Goal: Task Accomplishment & Management: Manage account settings

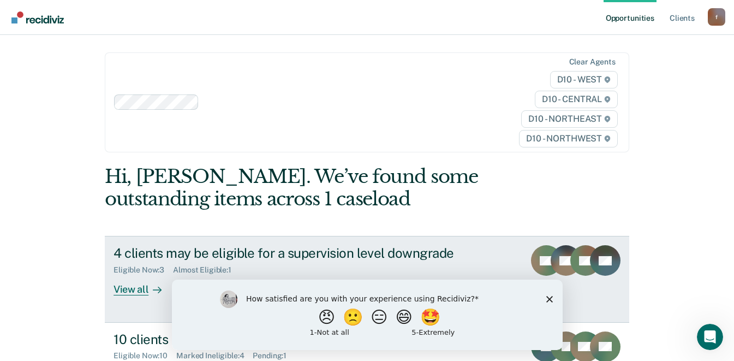
click at [121, 274] on div "View all" at bounding box center [143, 284] width 61 height 21
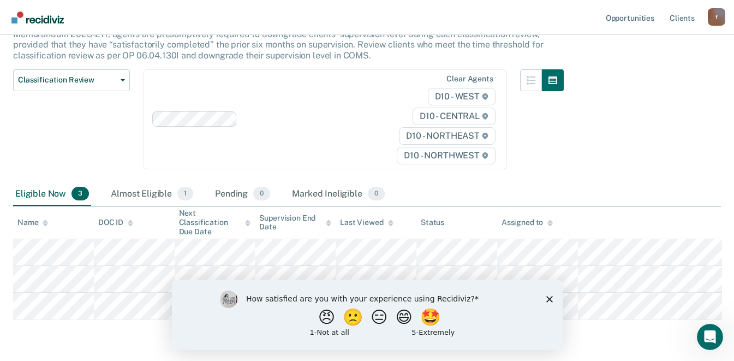
scroll to position [114, 0]
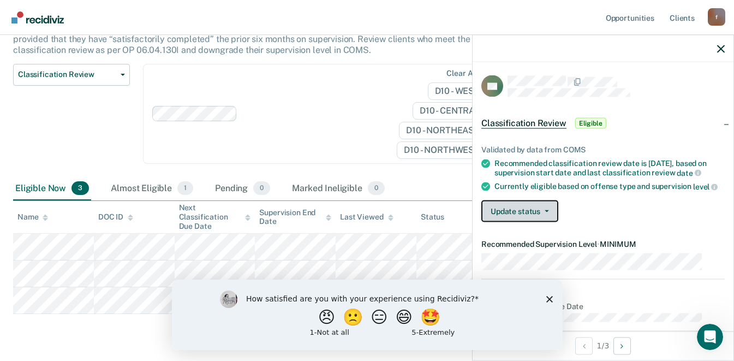
click at [557, 204] on button "Update status" at bounding box center [519, 211] width 77 height 22
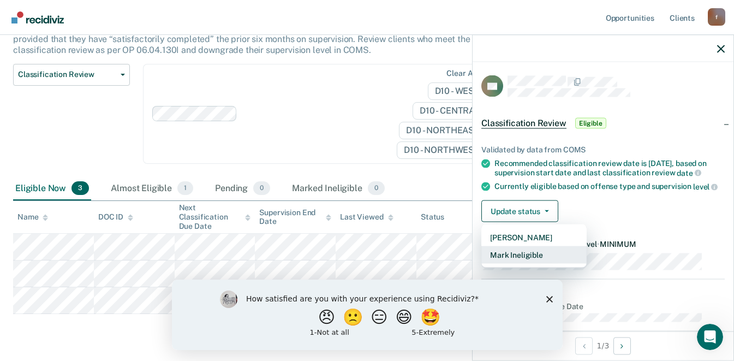
click at [552, 251] on button "Mark Ineligible" at bounding box center [533, 254] width 105 height 17
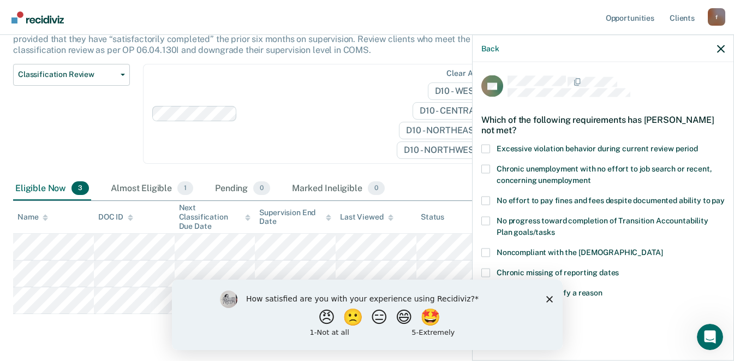
click at [490, 248] on span at bounding box center [485, 252] width 9 height 9
click at [662, 248] on input "Noncompliant with the [DEMOGRAPHIC_DATA]" at bounding box center [662, 248] width 0 height 0
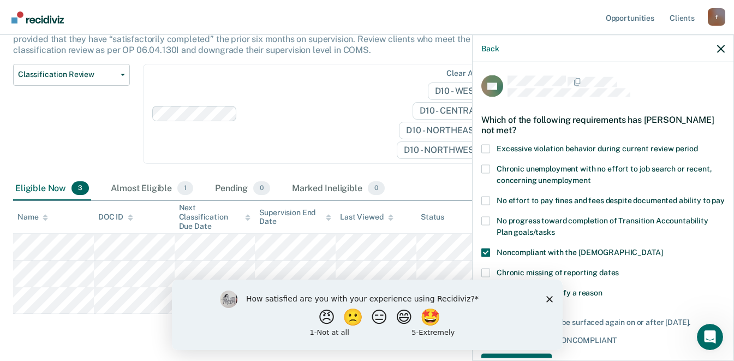
click at [547, 296] on polygon "Close survey" at bounding box center [549, 298] width 7 height 7
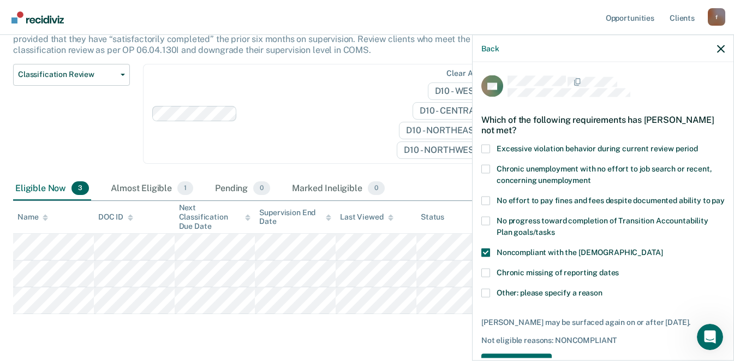
scroll to position [31, 0]
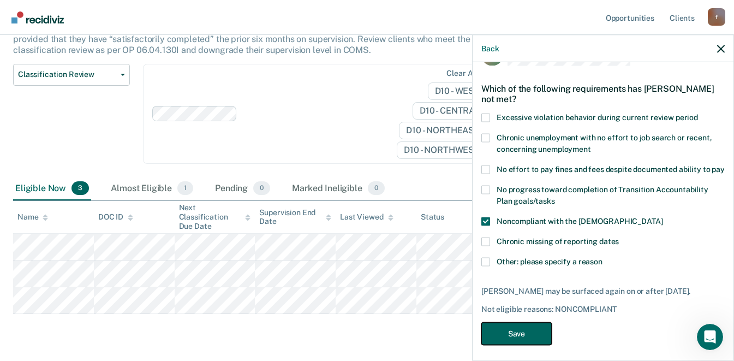
click at [507, 322] on button "Save" at bounding box center [516, 333] width 70 height 22
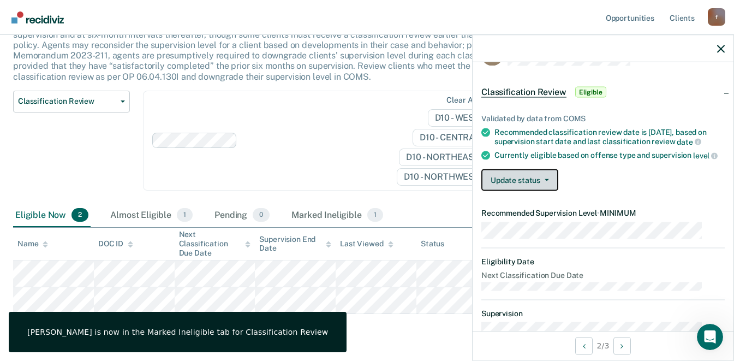
click at [549, 179] on span "button" at bounding box center [544, 180] width 9 height 2
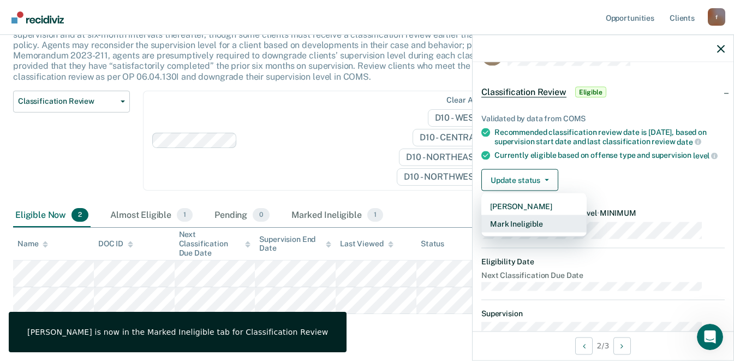
click at [553, 220] on button "Mark Ineligible" at bounding box center [533, 223] width 105 height 17
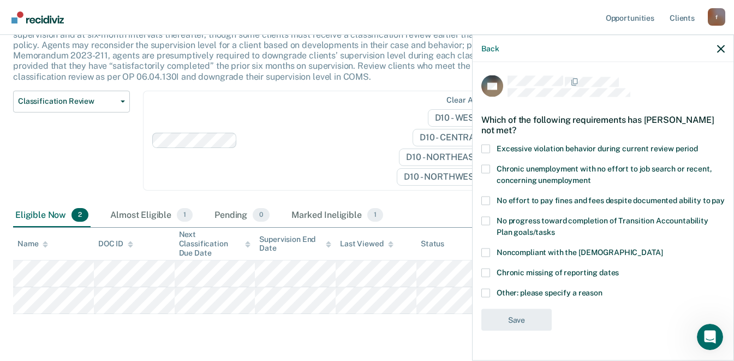
click at [490, 248] on span at bounding box center [485, 252] width 9 height 9
click at [662, 248] on input "Noncompliant with the [DEMOGRAPHIC_DATA]" at bounding box center [662, 248] width 0 height 0
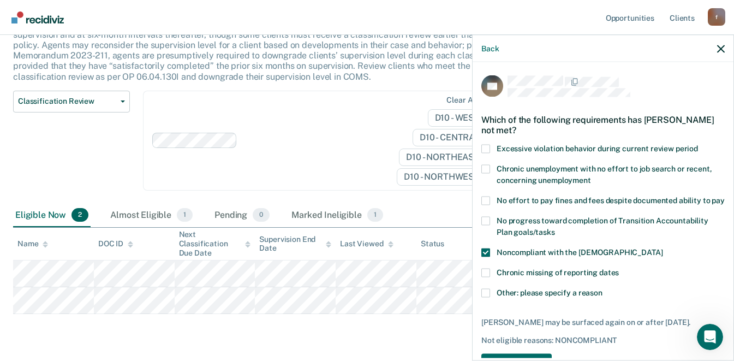
click at [490, 291] on span at bounding box center [485, 292] width 9 height 9
click at [602, 288] on input "Other: please specify a reason" at bounding box center [602, 288] width 0 height 0
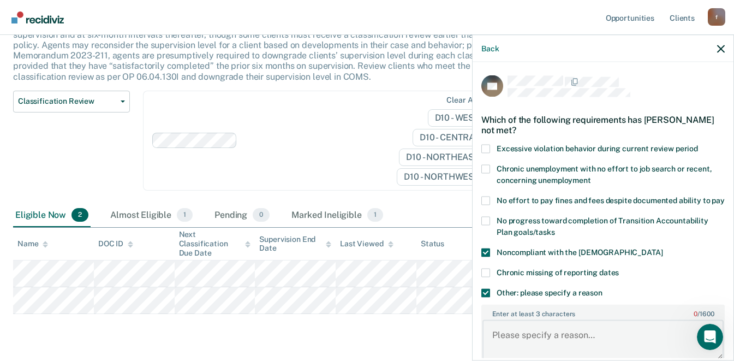
click at [519, 332] on textarea "Enter at least 3 characters 0 / 1600" at bounding box center [602, 340] width 241 height 40
type textarea "P"
click at [490, 295] on span at bounding box center [485, 292] width 9 height 9
click at [602, 288] on input "Other: please specify a reason" at bounding box center [602, 288] width 0 height 0
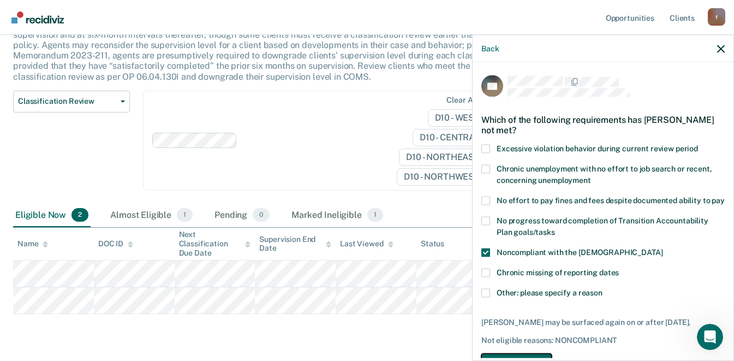
click at [529, 354] on button "Save" at bounding box center [516, 365] width 70 height 22
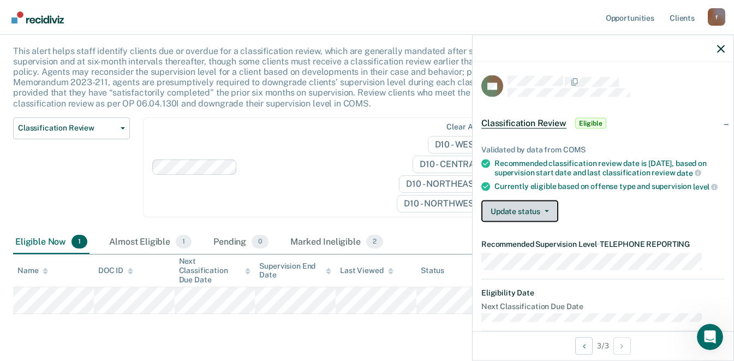
click at [549, 212] on span "button" at bounding box center [544, 211] width 9 height 2
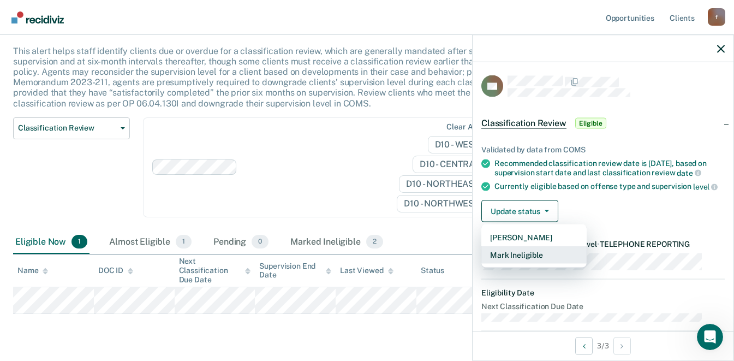
click at [543, 256] on button "Mark Ineligible" at bounding box center [533, 254] width 105 height 17
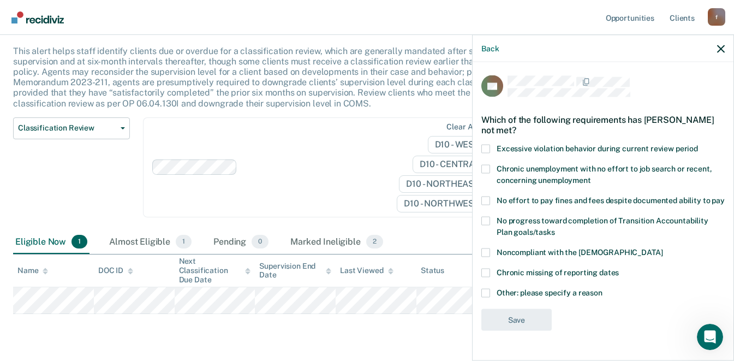
click at [490, 288] on span at bounding box center [485, 292] width 9 height 9
click at [602, 288] on input "Other: please specify a reason" at bounding box center [602, 288] width 0 height 0
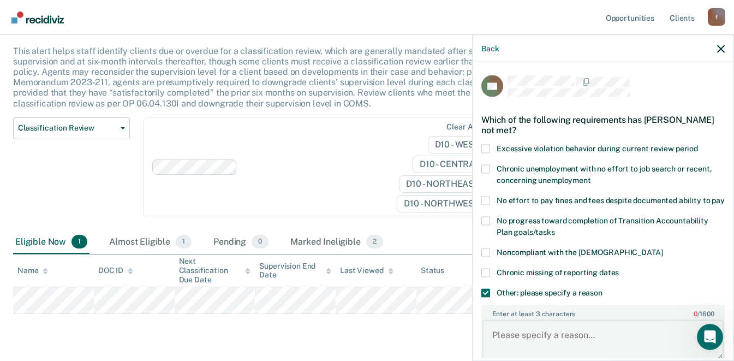
click at [517, 328] on textarea "Enter at least 3 characters 0 / 1600" at bounding box center [602, 340] width 241 height 40
type textarea "Already at lowest supervision level and has pending discharge at the court."
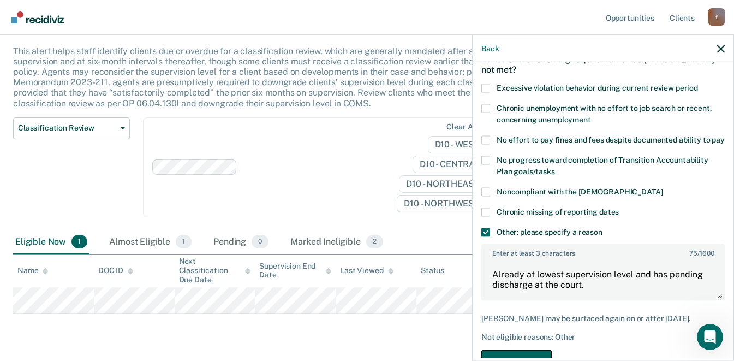
click at [546, 350] on button "Save" at bounding box center [516, 361] width 70 height 22
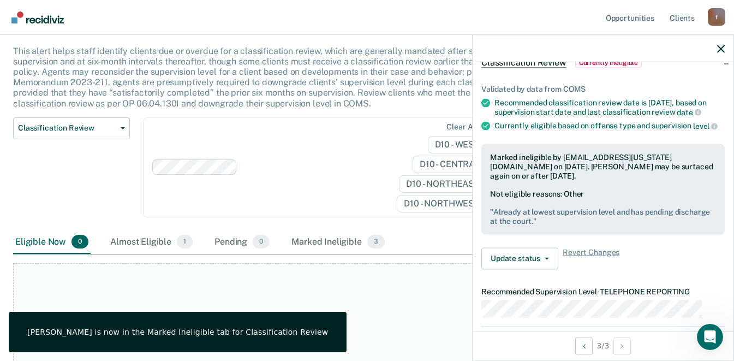
click at [716, 53] on div at bounding box center [603, 48] width 261 height 27
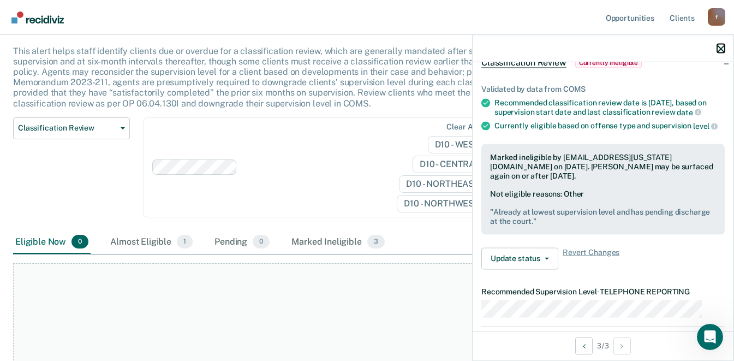
click at [722, 47] on icon "button" at bounding box center [721, 49] width 8 height 8
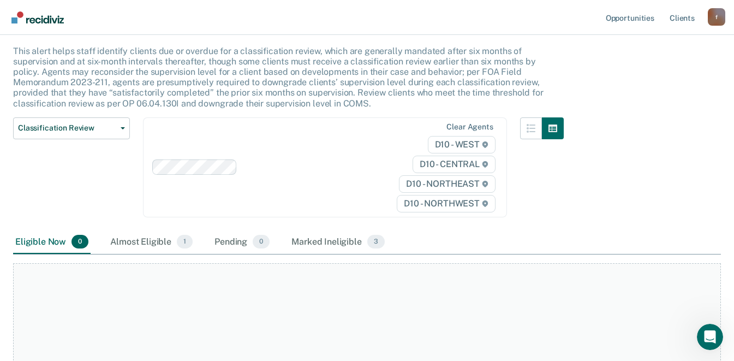
scroll to position [0, 0]
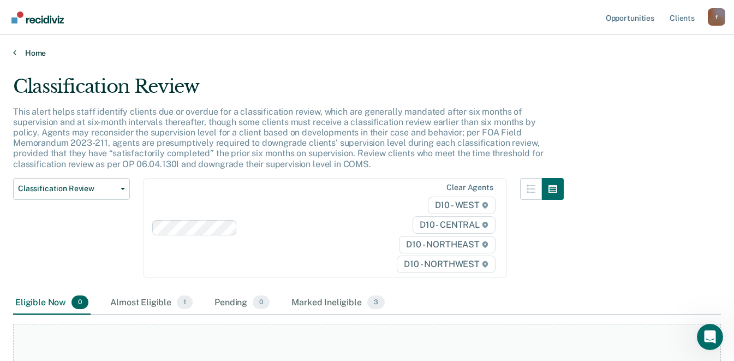
click at [30, 48] on link "Home" at bounding box center [367, 53] width 708 height 10
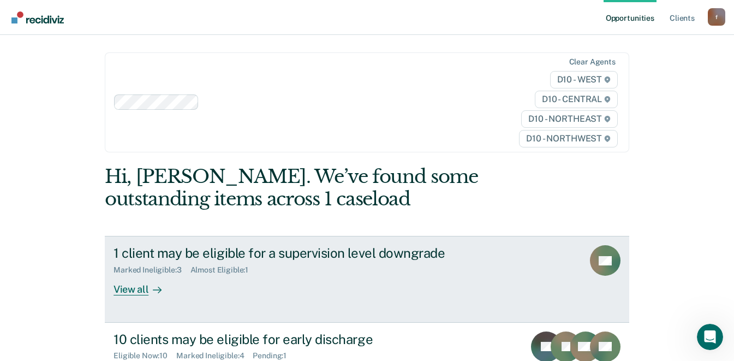
click at [117, 274] on div "View all" at bounding box center [143, 284] width 61 height 21
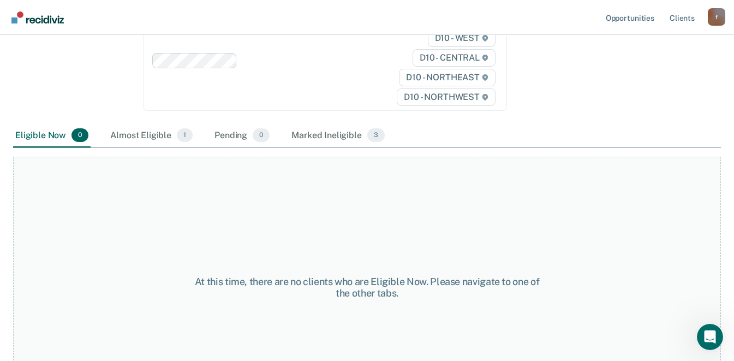
scroll to position [168, 0]
click at [291, 123] on div "Marked Ineligible 3" at bounding box center [338, 135] width 98 height 24
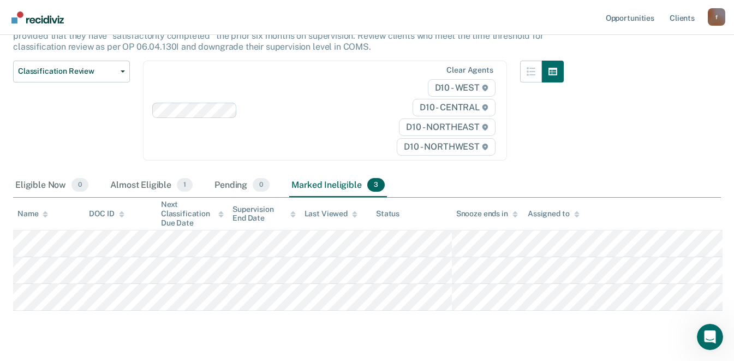
scroll to position [0, 0]
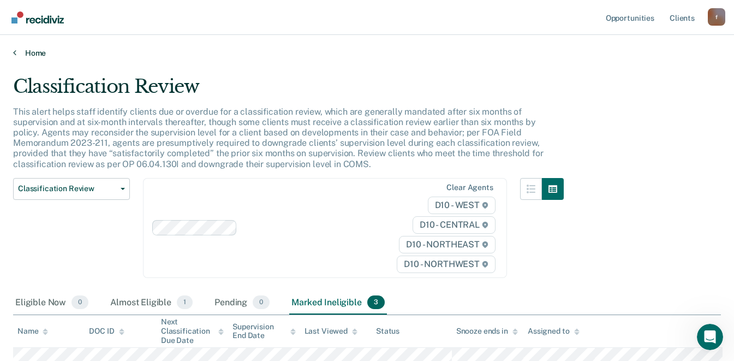
click at [19, 49] on link "Home" at bounding box center [367, 53] width 708 height 10
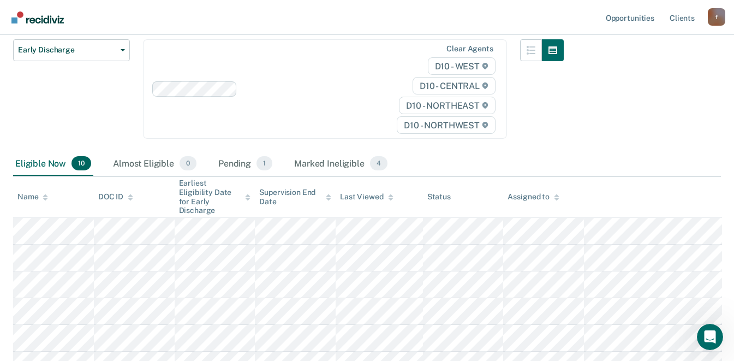
scroll to position [132, 0]
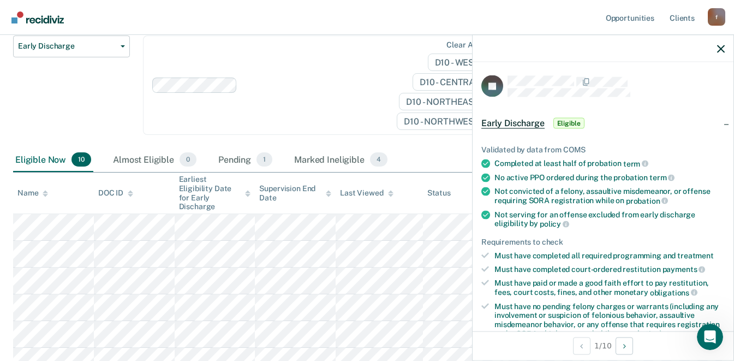
click at [574, 120] on div "Early Discharge Eligible" at bounding box center [533, 123] width 105 height 17
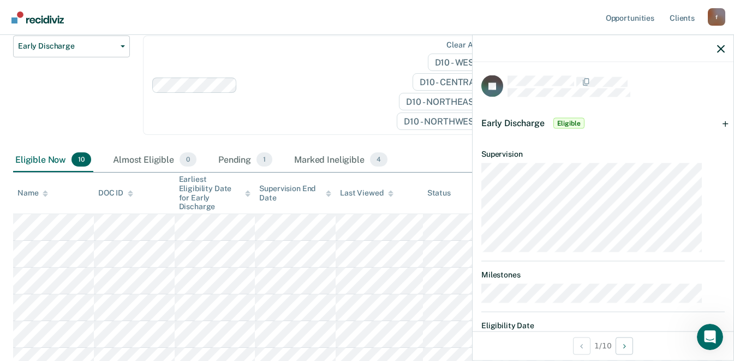
click at [546, 106] on div "Early Discharge Eligible" at bounding box center [603, 123] width 261 height 35
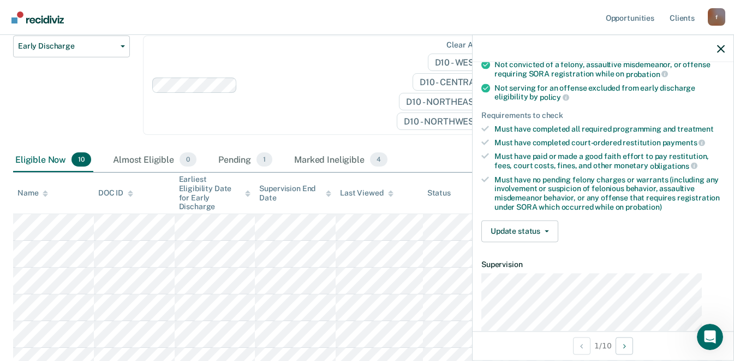
scroll to position [155, 0]
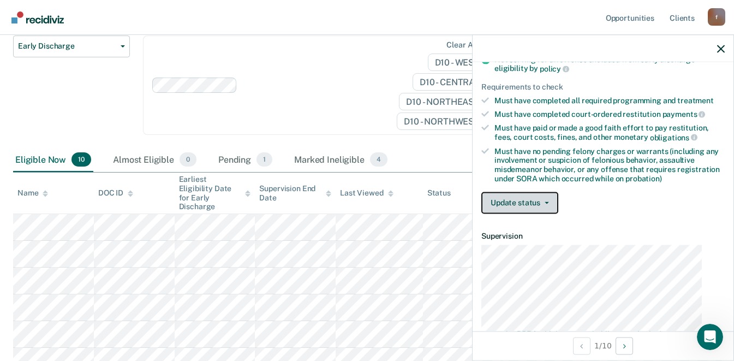
click at [558, 192] on button "Update status" at bounding box center [519, 203] width 77 height 22
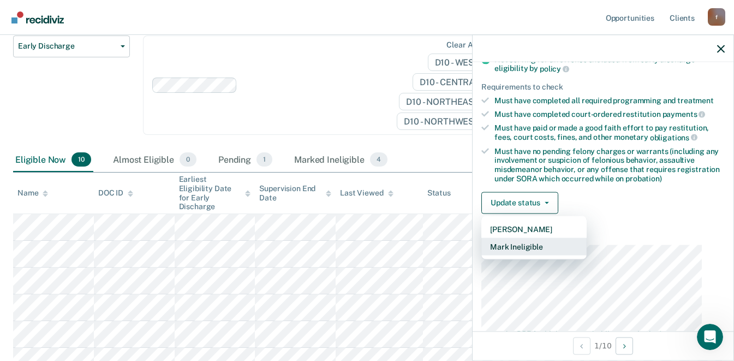
click at [545, 237] on button "Mark Ineligible" at bounding box center [533, 245] width 105 height 17
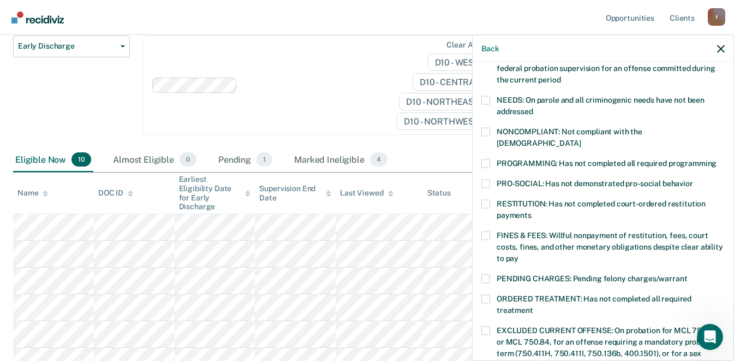
click at [506, 127] on label "NONCOMPLIANT: Not compliant with the [DEMOGRAPHIC_DATA]" at bounding box center [602, 138] width 243 height 23
click at [581, 139] on input "NONCOMPLIANT: Not compliant with the [DEMOGRAPHIC_DATA]" at bounding box center [581, 139] width 0 height 0
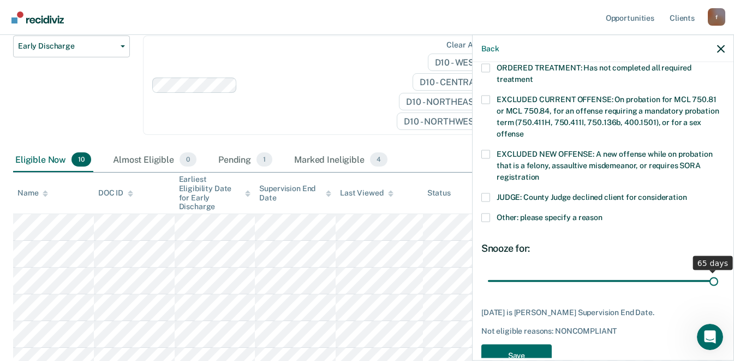
scroll to position [377, 0]
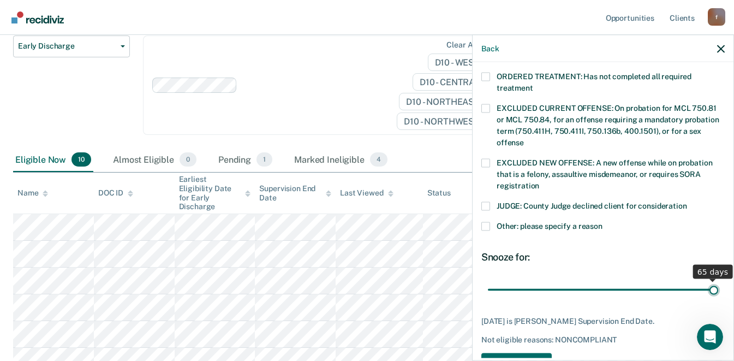
drag, startPoint x: 600, startPoint y: 250, endPoint x: 735, endPoint y: 270, distance: 137.4
type input "65"
click at [718, 280] on input "range" at bounding box center [603, 289] width 230 height 19
click at [540, 352] on button "Save" at bounding box center [516, 363] width 70 height 22
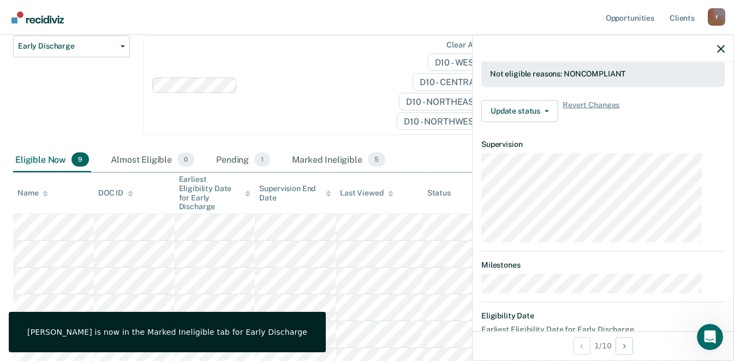
scroll to position [241, 0]
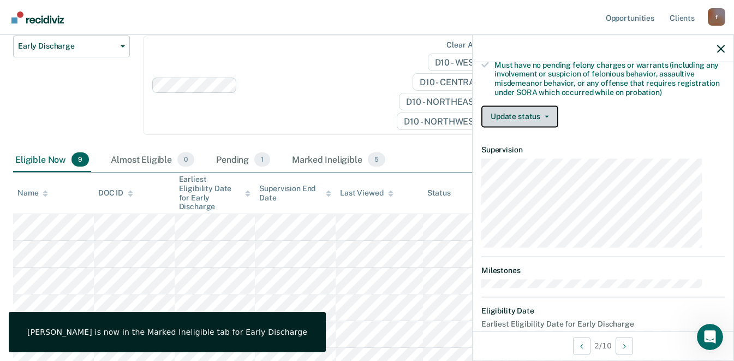
click at [558, 105] on button "Update status" at bounding box center [519, 116] width 77 height 22
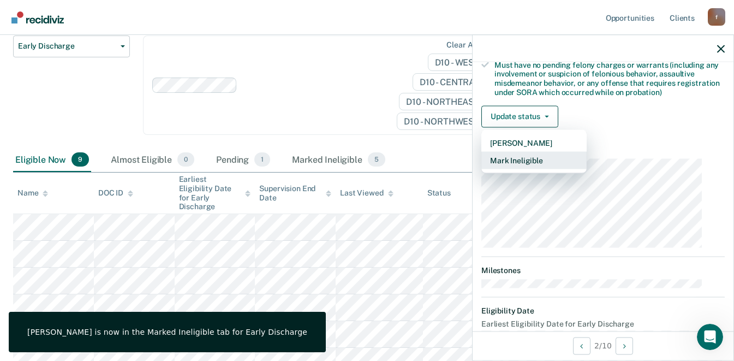
click at [557, 151] on button "Mark Ineligible" at bounding box center [533, 159] width 105 height 17
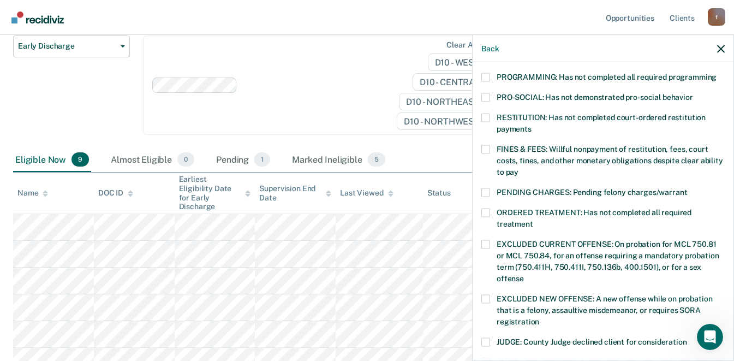
click at [490, 208] on span at bounding box center [485, 212] width 9 height 9
click at [533, 219] on input "ORDERED TREATMENT: Has not completed all required treatment" at bounding box center [533, 219] width 0 height 0
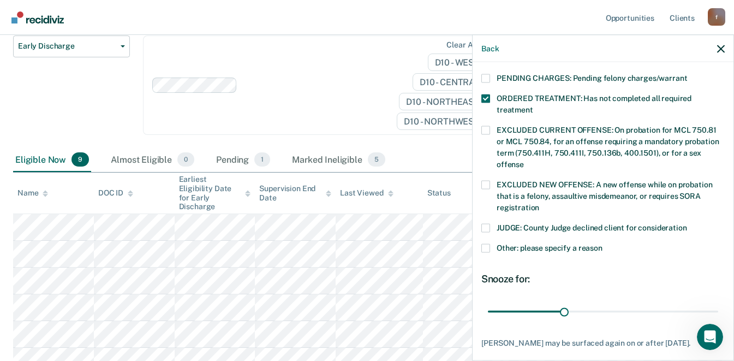
scroll to position [367, 0]
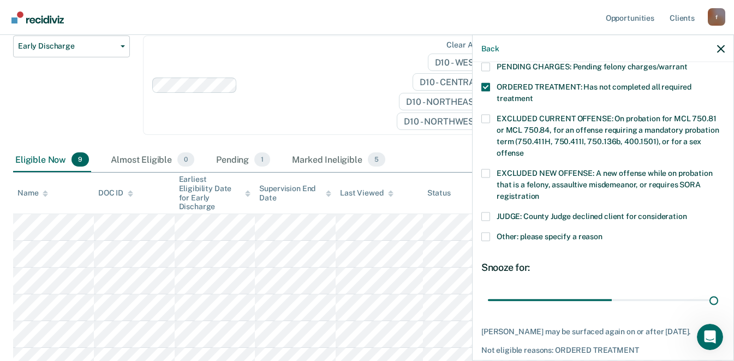
drag, startPoint x: 573, startPoint y: 268, endPoint x: 728, endPoint y: 271, distance: 155.0
type input "90"
click at [718, 290] on input "range" at bounding box center [603, 299] width 230 height 19
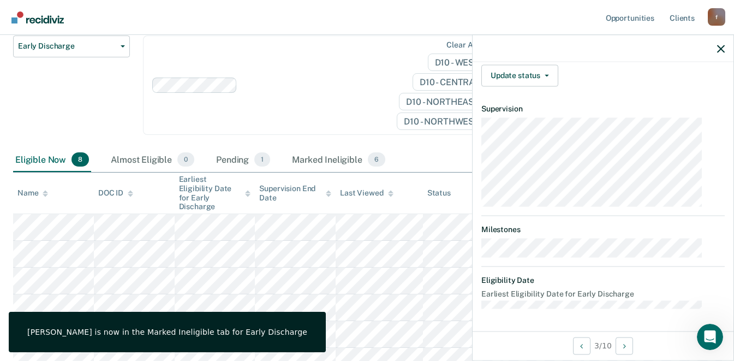
scroll to position [241, 0]
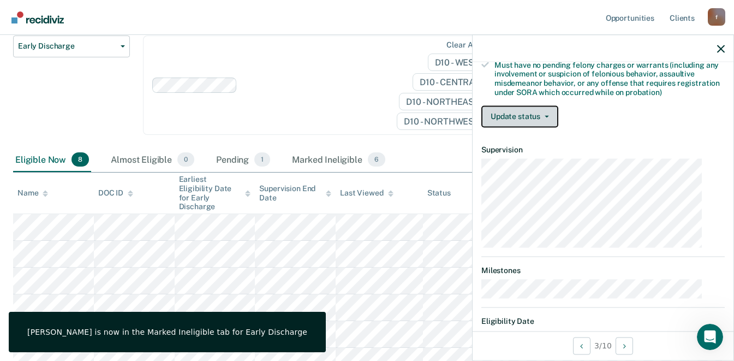
click at [558, 105] on button "Update status" at bounding box center [519, 116] width 77 height 22
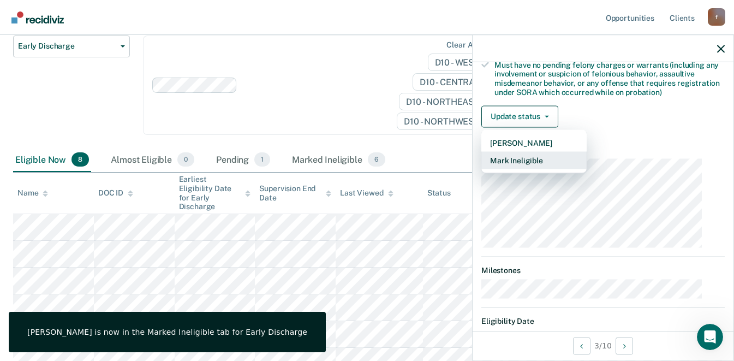
click at [550, 151] on button "Mark Ineligible" at bounding box center [533, 159] width 105 height 17
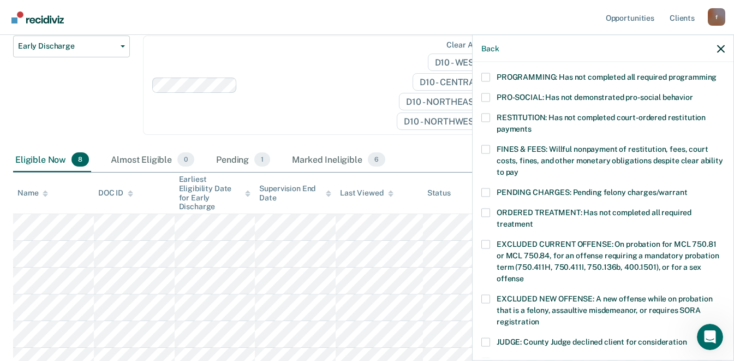
click at [499, 113] on label "RESTITUTION: Has not completed court-ordered restitution payments" at bounding box center [602, 124] width 243 height 23
click at [531, 124] on input "RESTITUTION: Has not completed court-ordered restitution payments" at bounding box center [531, 124] width 0 height 0
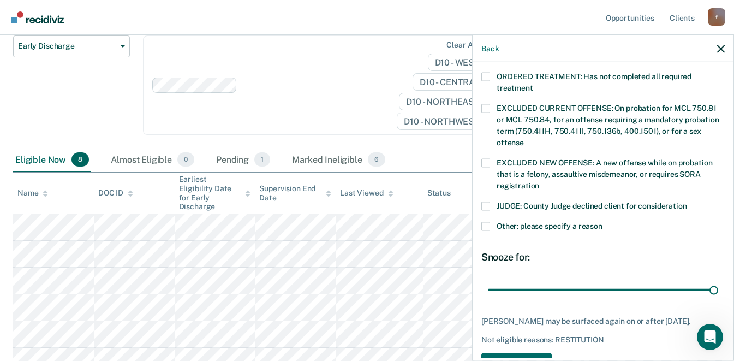
drag, startPoint x: 570, startPoint y: 256, endPoint x: 731, endPoint y: 235, distance: 162.4
type input "90"
click at [718, 280] on input "range" at bounding box center [603, 289] width 230 height 19
click at [535, 352] on button "Save" at bounding box center [516, 363] width 70 height 22
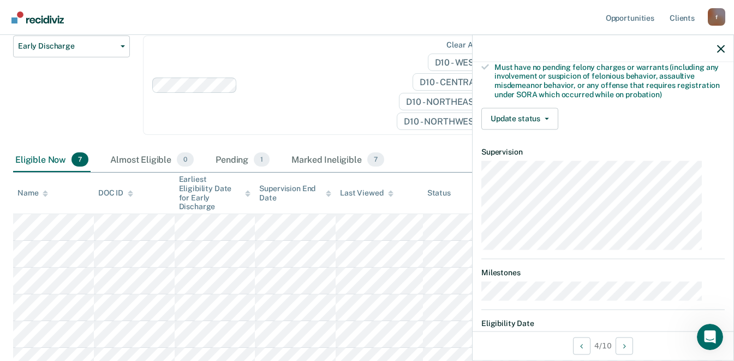
scroll to position [241, 0]
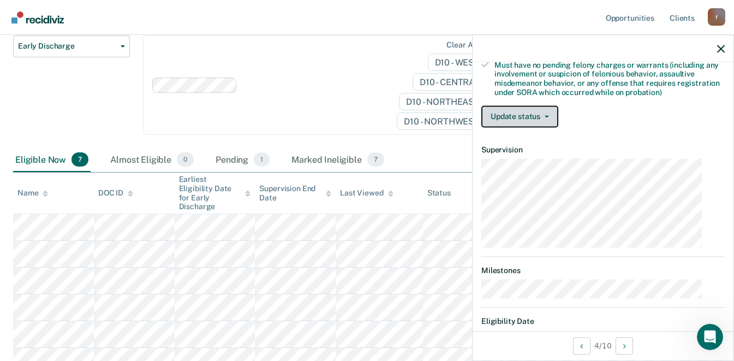
click at [557, 105] on button "Update status" at bounding box center [519, 116] width 77 height 22
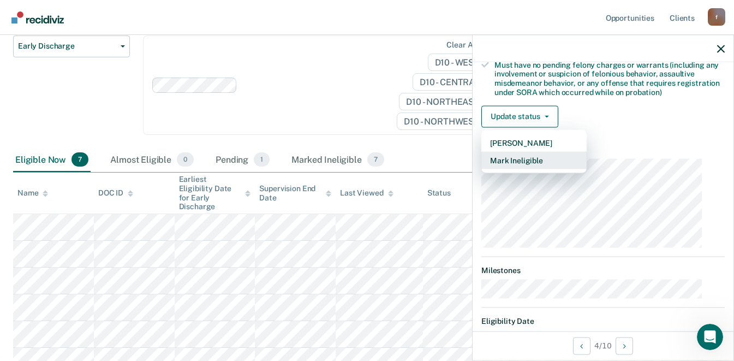
click at [545, 151] on button "Mark Ineligible" at bounding box center [533, 159] width 105 height 17
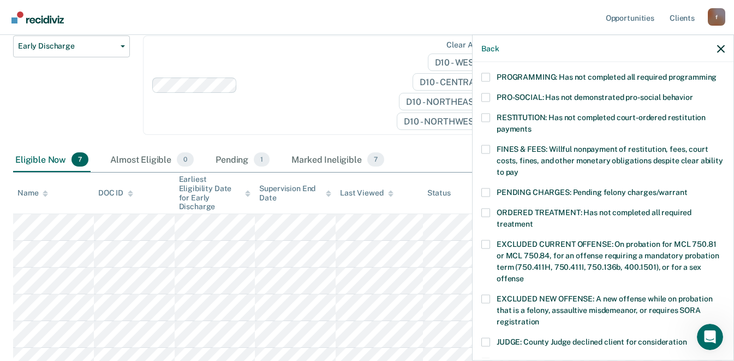
click at [490, 188] on span at bounding box center [485, 192] width 9 height 9
click at [687, 188] on input "PENDING CHARGES: Pending felony charges/warrant" at bounding box center [687, 188] width 0 height 0
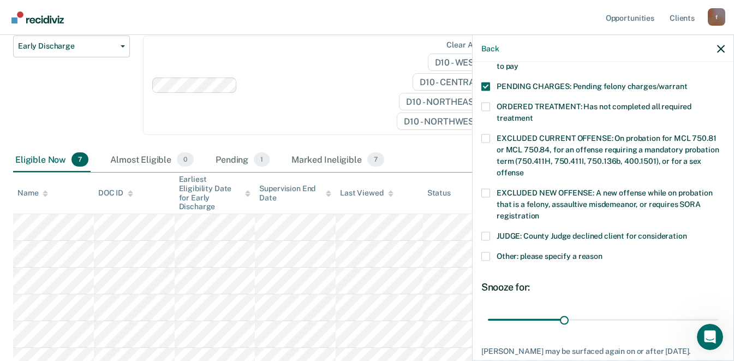
scroll to position [377, 0]
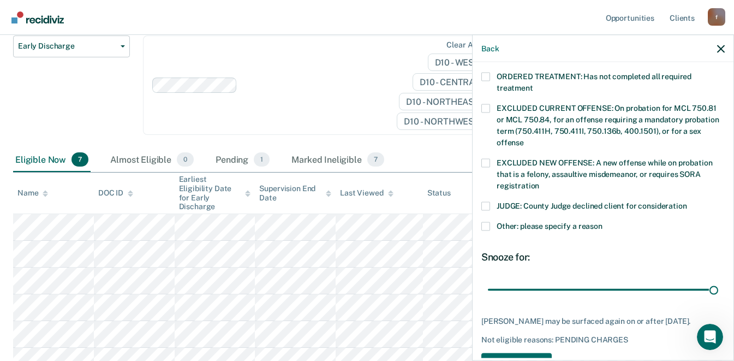
drag, startPoint x: 572, startPoint y: 256, endPoint x: 713, endPoint y: 259, distance: 141.3
type input "90"
click at [713, 280] on input "range" at bounding box center [603, 289] width 230 height 19
click at [530, 352] on button "Save" at bounding box center [516, 363] width 70 height 22
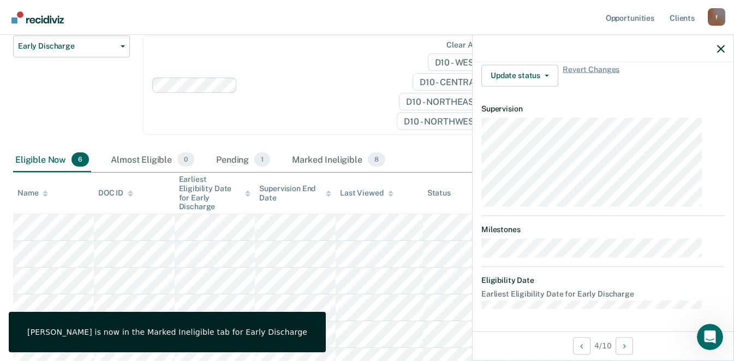
scroll to position [327, 0]
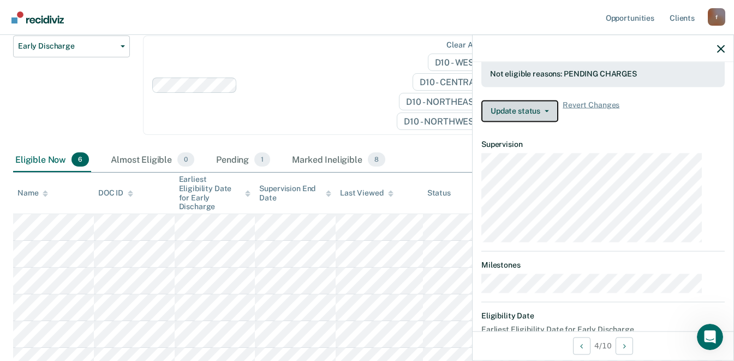
click at [558, 100] on button "Update status" at bounding box center [519, 111] width 77 height 22
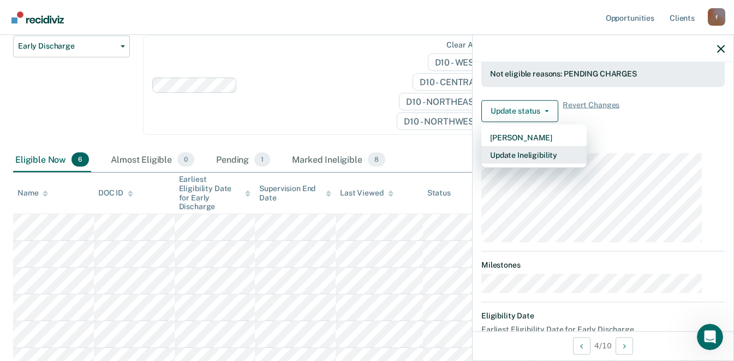
click at [550, 146] on button "Update Ineligibility" at bounding box center [533, 154] width 105 height 17
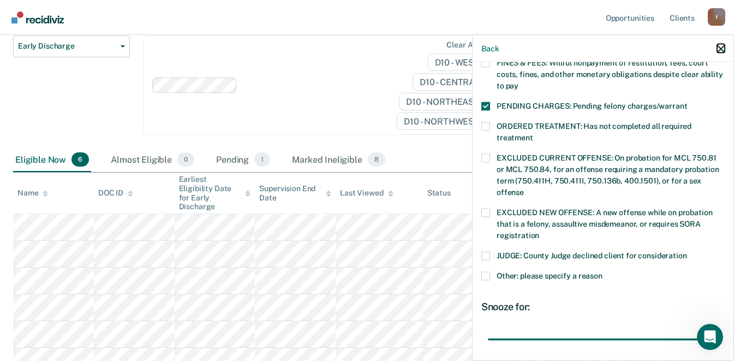
click at [724, 45] on icon "button" at bounding box center [721, 49] width 8 height 8
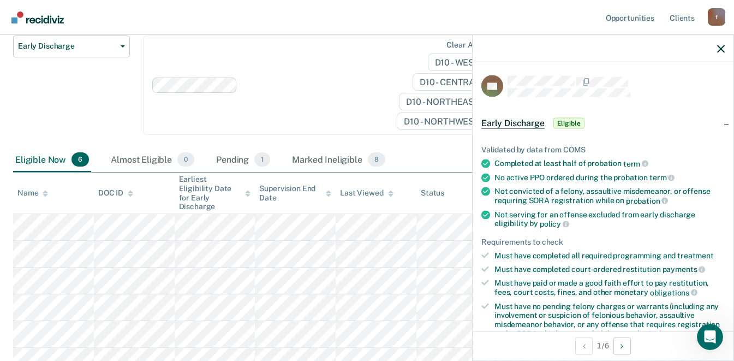
scroll to position [140, 0]
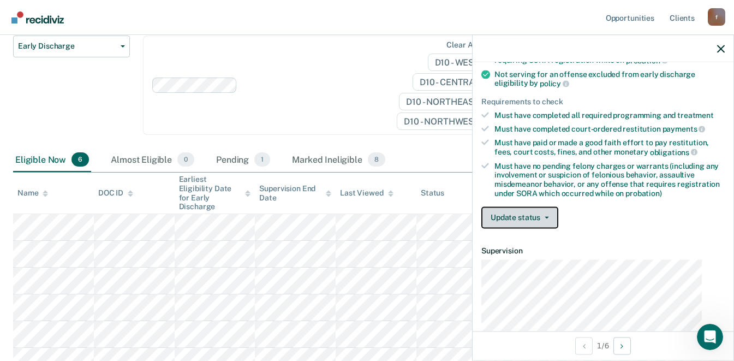
click at [558, 206] on button "Update status" at bounding box center [519, 217] width 77 height 22
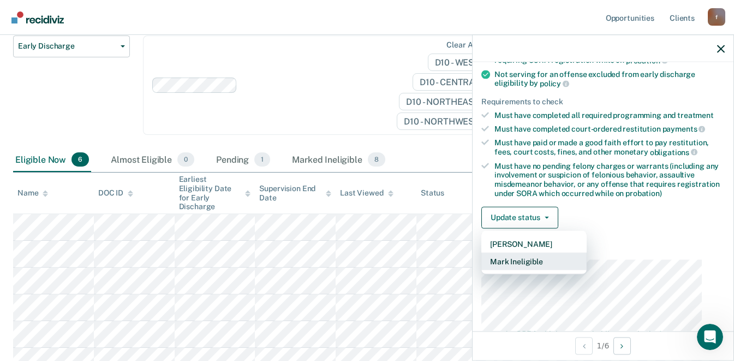
click at [557, 252] on button "Mark Ineligible" at bounding box center [533, 260] width 105 height 17
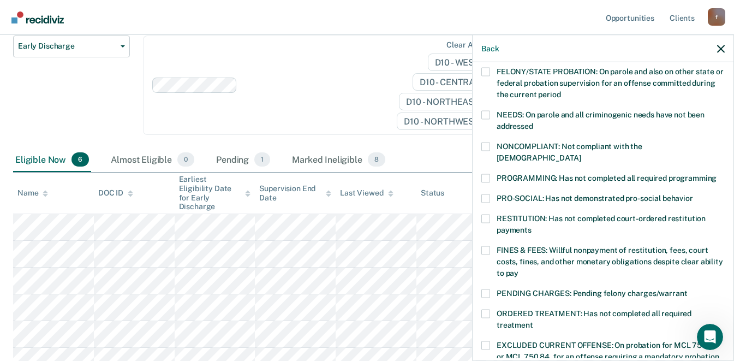
click at [490, 174] on span at bounding box center [485, 178] width 9 height 9
click at [716, 174] on input "PROGRAMMING: Has not completed all required programming" at bounding box center [716, 174] width 0 height 0
click at [507, 246] on label "FINES & FEES: Willful nonpayment of restitution, fees, court costs, fines, and …" at bounding box center [602, 263] width 243 height 34
click at [518, 268] on input "FINES & FEES: Willful nonpayment of restitution, fees, court costs, fines, and …" at bounding box center [518, 268] width 0 height 0
click at [509, 246] on label "FINES & FEES: Willful nonpayment of restitution, fees, court costs, fines, and …" at bounding box center [602, 263] width 243 height 34
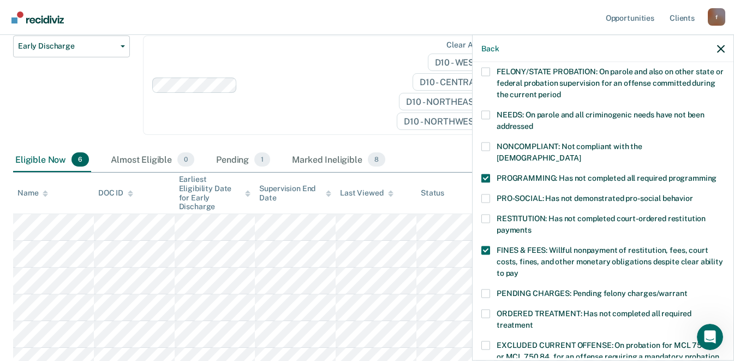
click at [518, 268] on input "FINES & FEES: Willful nonpayment of restitution, fees, court costs, fines, and …" at bounding box center [518, 268] width 0 height 0
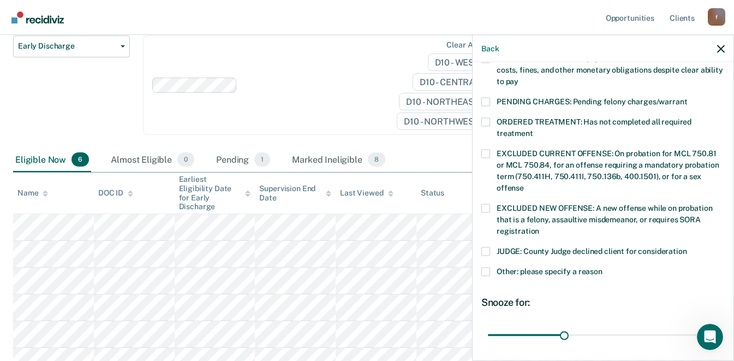
scroll to position [354, 0]
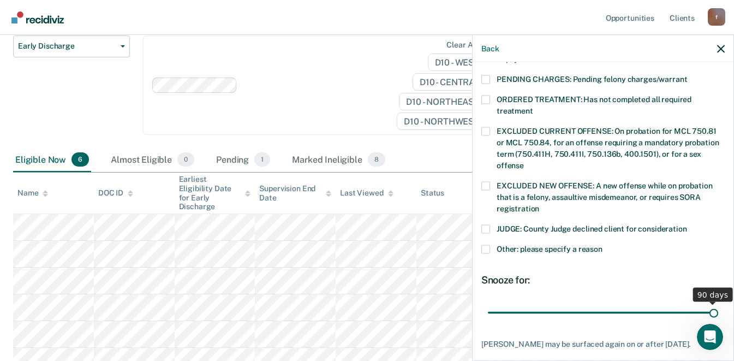
drag, startPoint x: 572, startPoint y: 281, endPoint x: 723, endPoint y: 298, distance: 152.1
type input "90"
click at [718, 303] on input "range" at bounding box center [603, 312] width 230 height 19
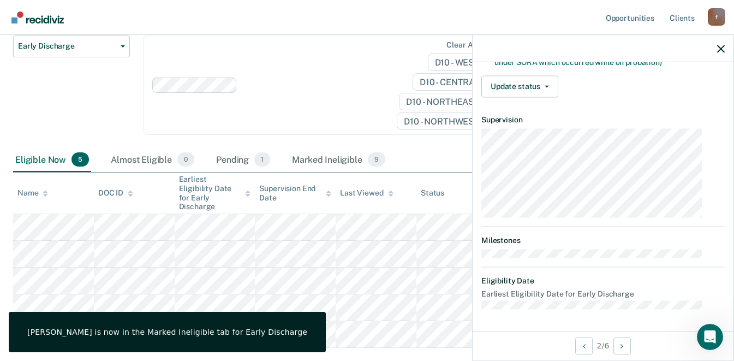
scroll to position [241, 0]
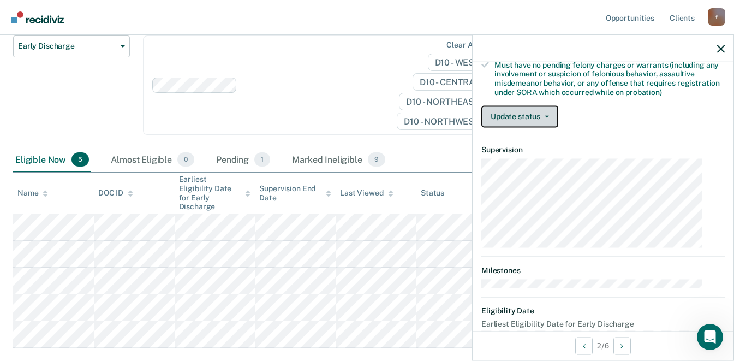
click at [558, 105] on button "Update status" at bounding box center [519, 116] width 77 height 22
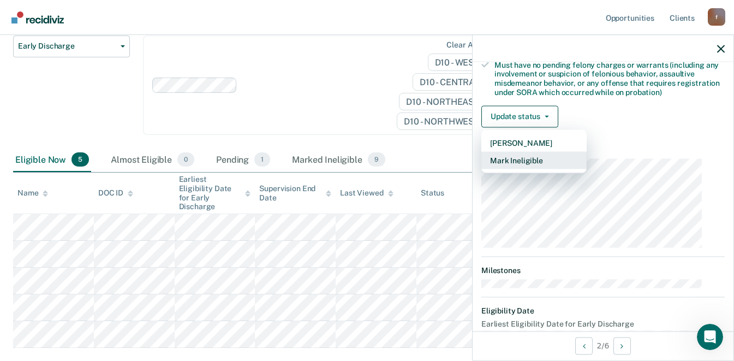
click at [551, 151] on button "Mark Ineligible" at bounding box center [533, 159] width 105 height 17
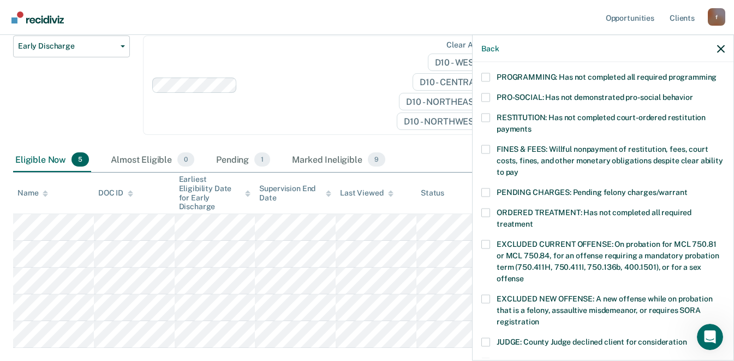
click at [505, 145] on label "FINES & FEES: Willful nonpayment of restitution, fees, court costs, fines, and …" at bounding box center [602, 162] width 243 height 34
click at [518, 168] on input "FINES & FEES: Willful nonpayment of restitution, fees, court costs, fines, and …" at bounding box center [518, 168] width 0 height 0
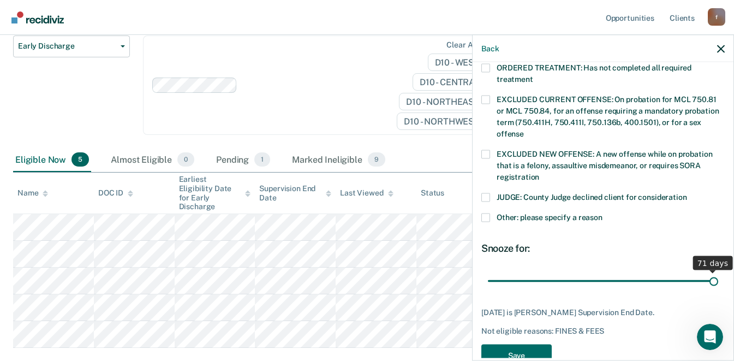
scroll to position [377, 0]
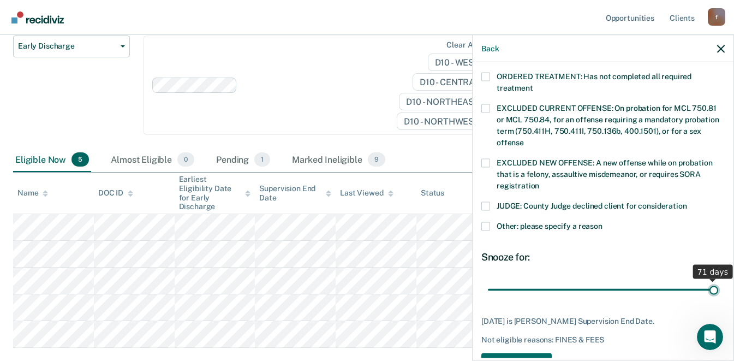
drag, startPoint x: 588, startPoint y: 248, endPoint x: 714, endPoint y: 256, distance: 126.3
type input "71"
click at [714, 280] on input "range" at bounding box center [603, 289] width 230 height 19
click at [522, 352] on button "Save" at bounding box center [516, 363] width 70 height 22
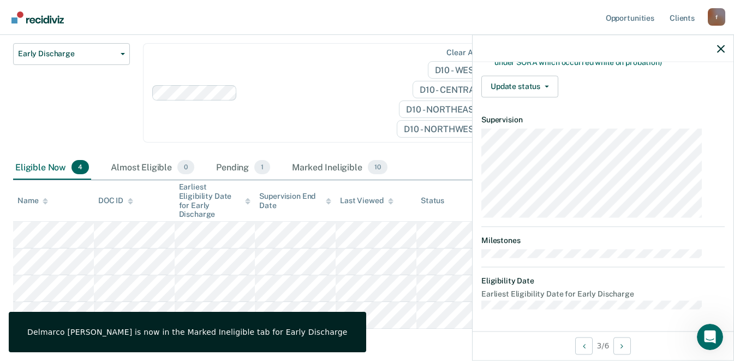
scroll to position [241, 0]
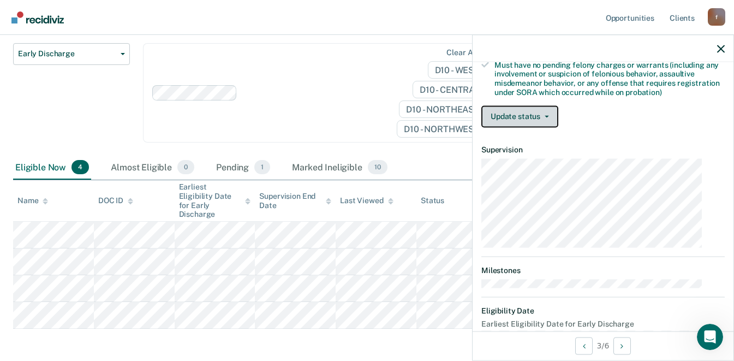
click at [558, 105] on button "Update status" at bounding box center [519, 116] width 77 height 22
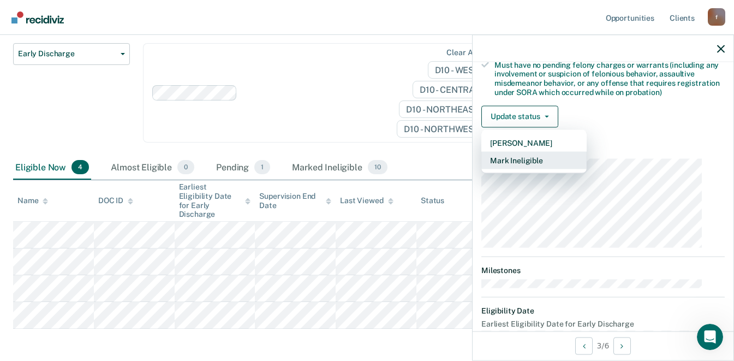
click at [551, 151] on button "Mark Ineligible" at bounding box center [533, 159] width 105 height 17
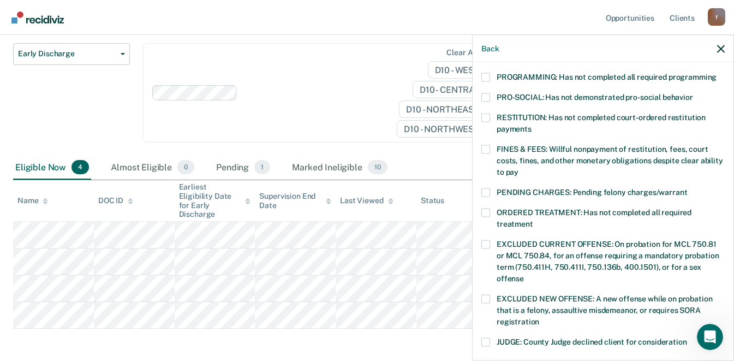
click at [490, 113] on span at bounding box center [485, 117] width 9 height 9
click at [531, 124] on input "RESTITUTION: Has not completed court-ordered restitution payments" at bounding box center [531, 124] width 0 height 0
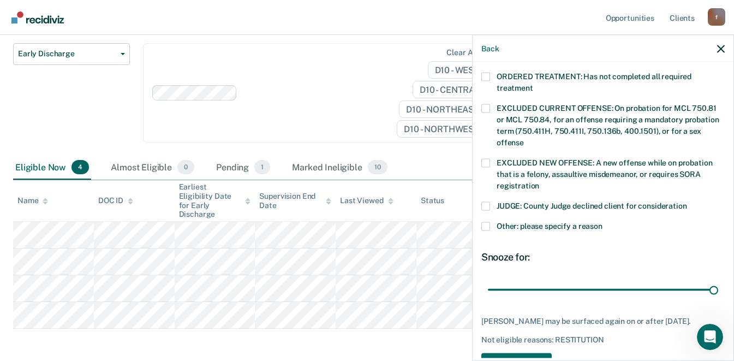
drag, startPoint x: 573, startPoint y: 259, endPoint x: 713, endPoint y: 272, distance: 140.8
type input "90"
click at [713, 280] on input "range" at bounding box center [603, 289] width 230 height 19
click at [523, 352] on button "Save" at bounding box center [516, 363] width 70 height 22
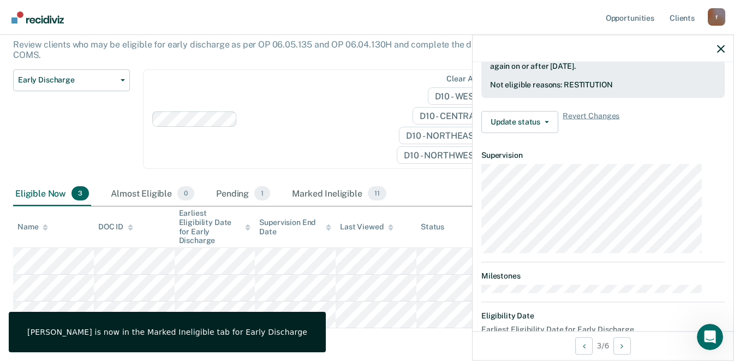
scroll to position [241, 0]
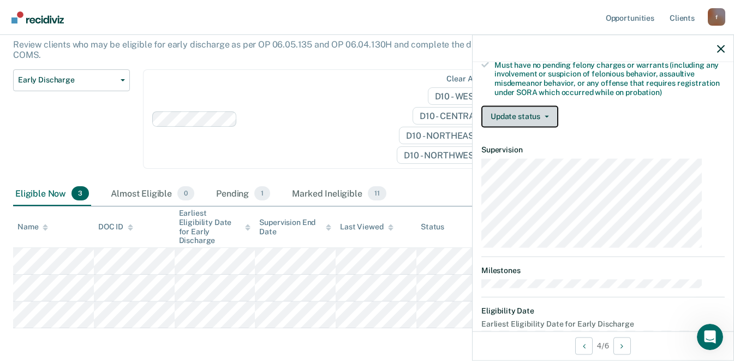
click at [557, 105] on button "Update status" at bounding box center [519, 116] width 77 height 22
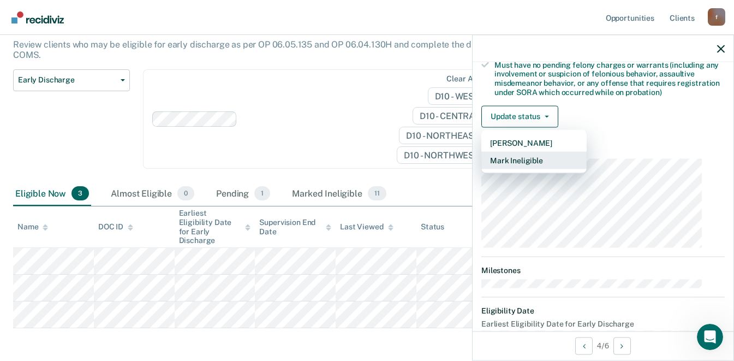
click at [552, 151] on button "Mark Ineligible" at bounding box center [533, 159] width 105 height 17
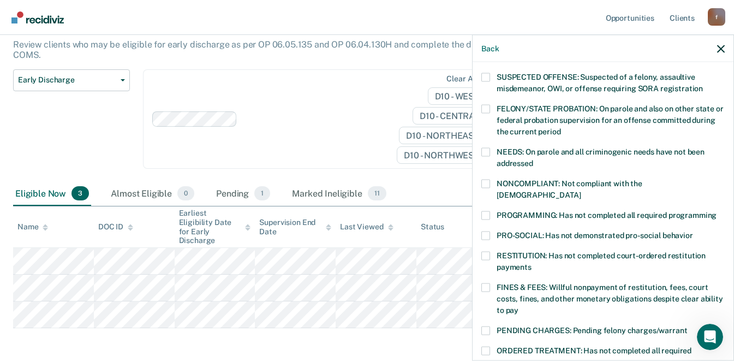
scroll to position [0, 0]
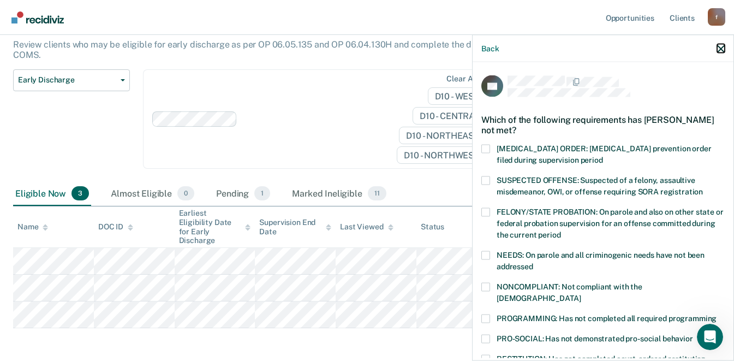
click at [721, 45] on icon "button" at bounding box center [721, 49] width 8 height 8
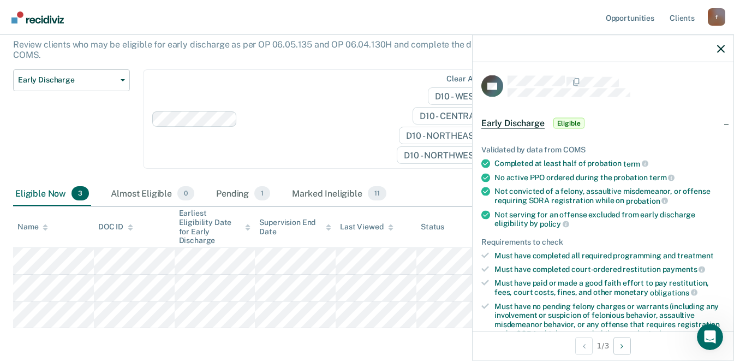
click at [576, 118] on span "Eligible" at bounding box center [568, 123] width 31 height 11
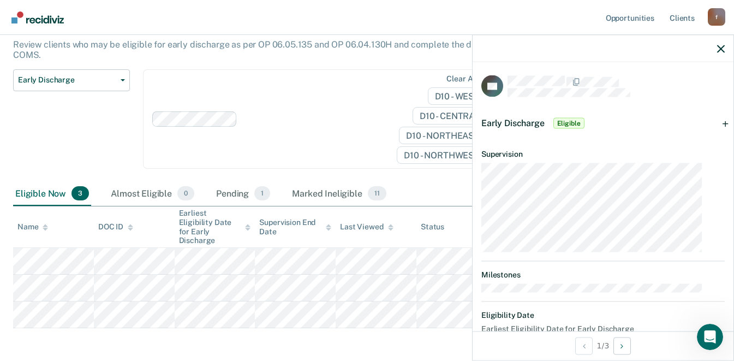
click at [539, 118] on span "Early Discharge" at bounding box center [512, 123] width 63 height 10
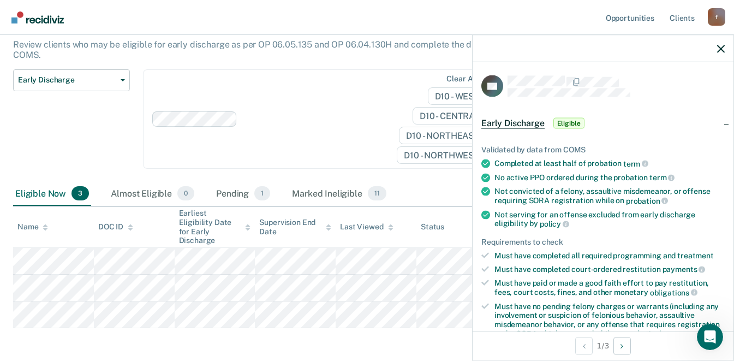
scroll to position [101, 0]
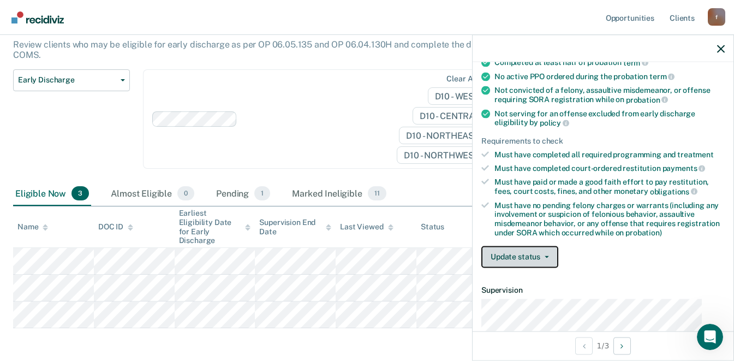
click at [549, 255] on icon "button" at bounding box center [547, 256] width 4 height 2
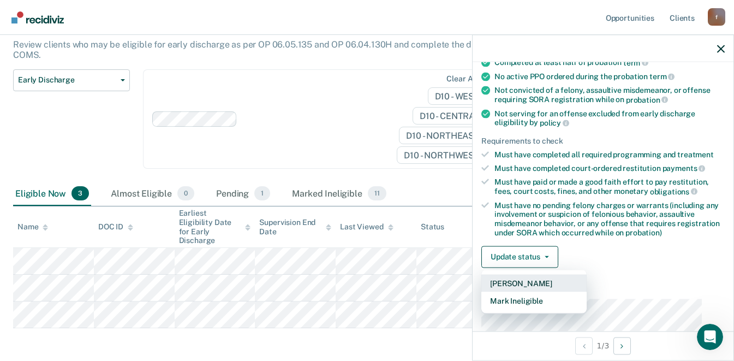
click at [554, 274] on button "[PERSON_NAME]" at bounding box center [533, 282] width 105 height 17
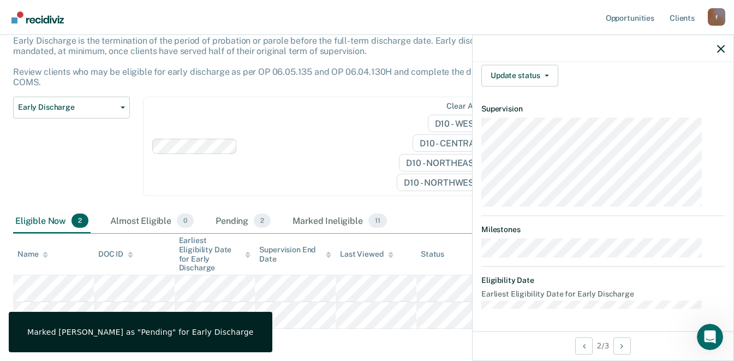
scroll to position [241, 0]
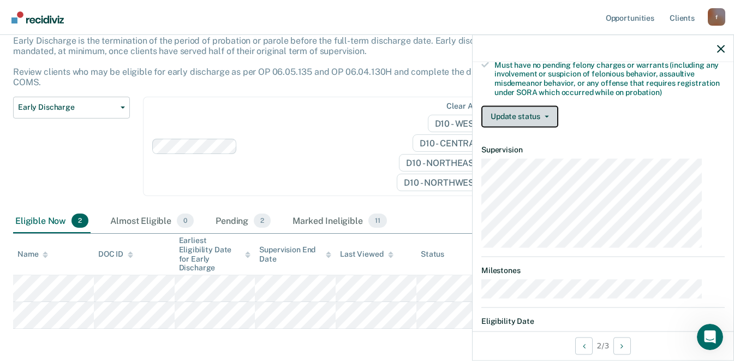
click at [549, 115] on icon "button" at bounding box center [547, 116] width 4 height 2
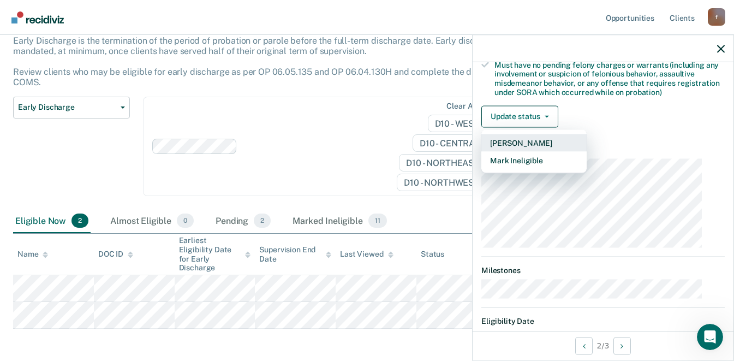
click at [547, 134] on button "[PERSON_NAME]" at bounding box center [533, 142] width 105 height 17
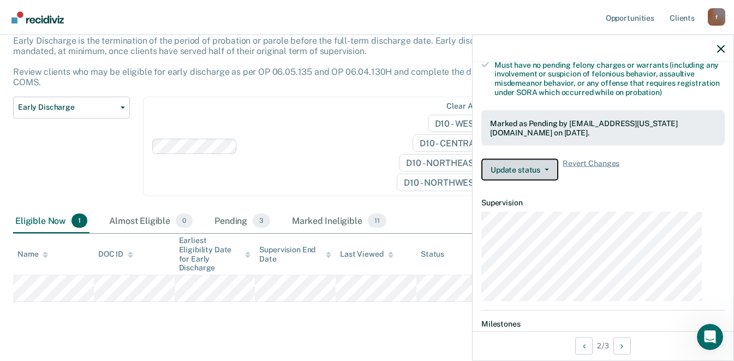
scroll to position [44, 0]
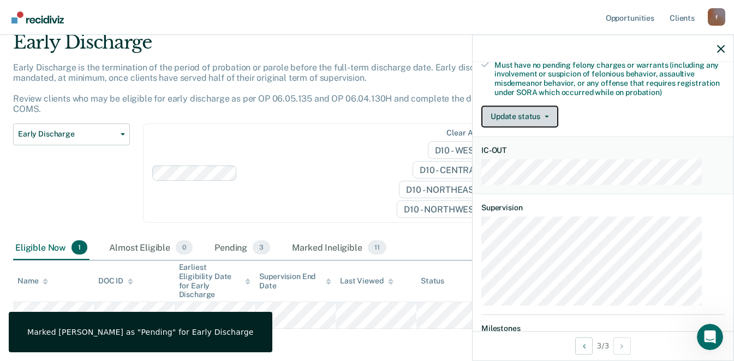
click at [558, 105] on button "Update status" at bounding box center [519, 116] width 77 height 22
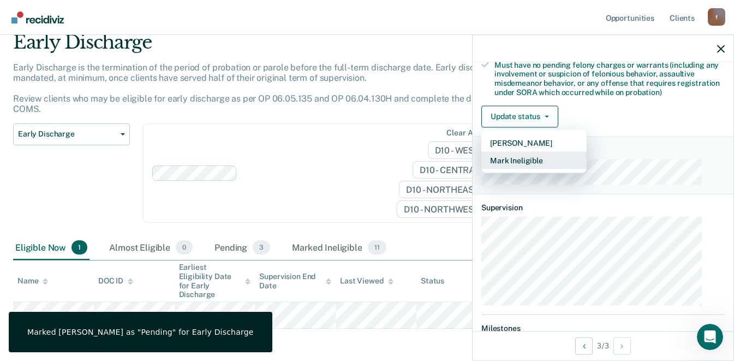
click at [549, 151] on button "Mark Ineligible" at bounding box center [533, 159] width 105 height 17
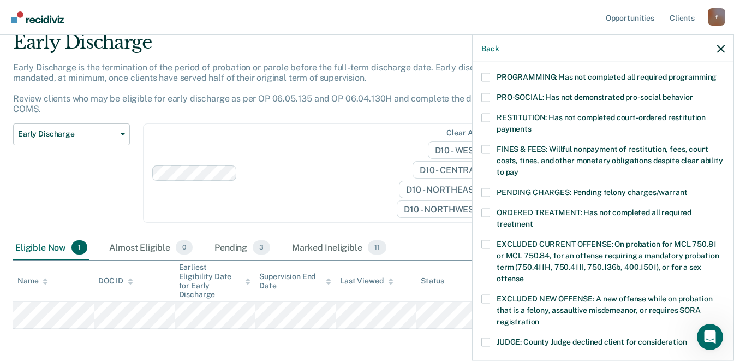
click at [490, 208] on span at bounding box center [485, 212] width 9 height 9
click at [533, 219] on input "ORDERED TREATMENT: Has not completed all required treatment" at bounding box center [533, 219] width 0 height 0
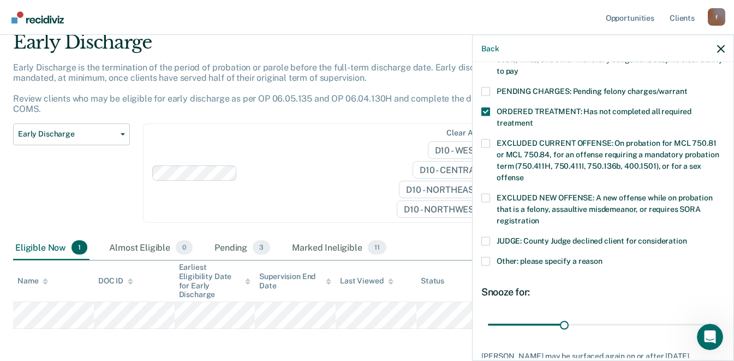
scroll to position [386, 0]
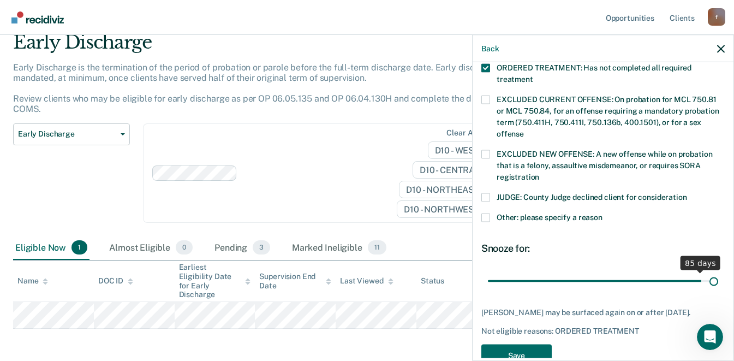
drag, startPoint x: 575, startPoint y: 244, endPoint x: 722, endPoint y: 255, distance: 147.7
type input "90"
click at [718, 271] on input "range" at bounding box center [603, 280] width 230 height 19
click at [525, 344] on button "Save" at bounding box center [516, 355] width 70 height 22
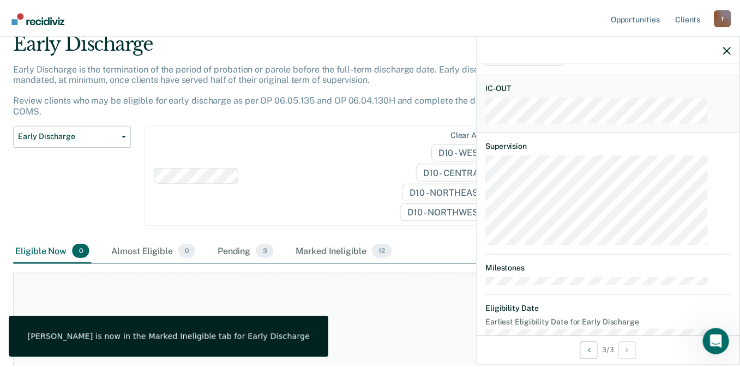
scroll to position [372, 0]
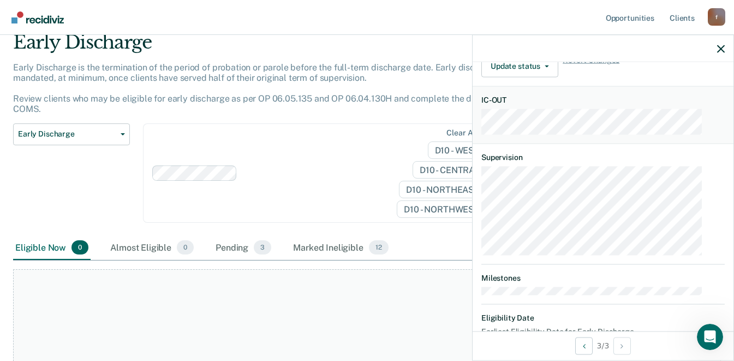
click at [716, 51] on div at bounding box center [603, 48] width 261 height 27
click at [723, 46] on icon "button" at bounding box center [721, 49] width 8 height 8
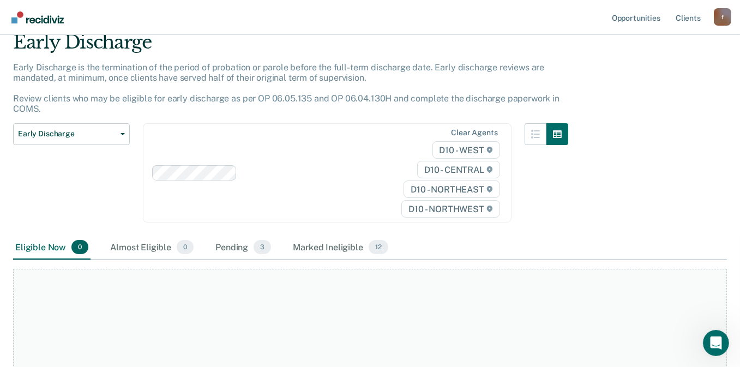
scroll to position [0, 0]
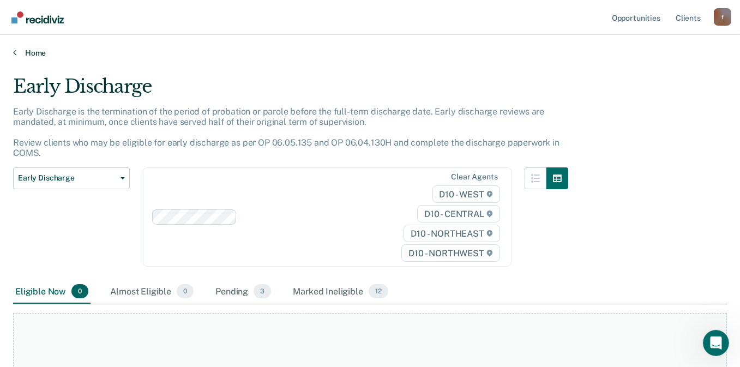
click at [38, 52] on link "Home" at bounding box center [370, 53] width 714 height 10
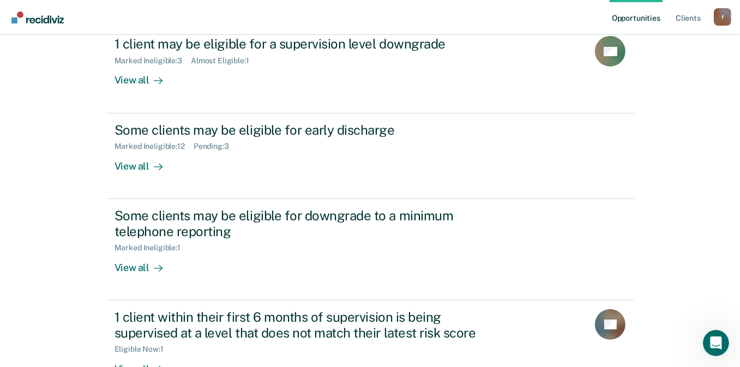
scroll to position [210, 0]
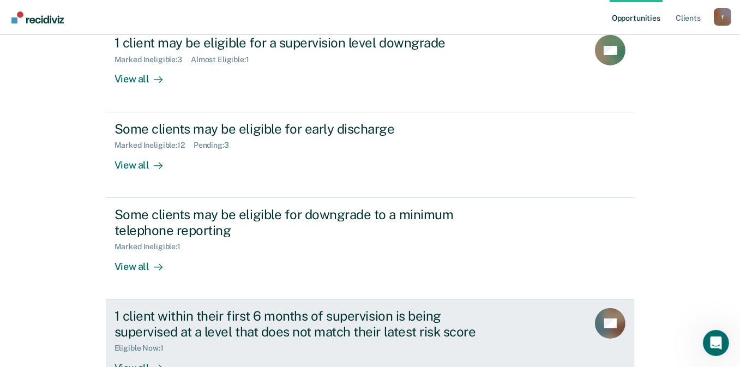
click at [130, 320] on link "1 client within their first 6 months of supervision is being supervised at a le…" at bounding box center [370, 350] width 529 height 101
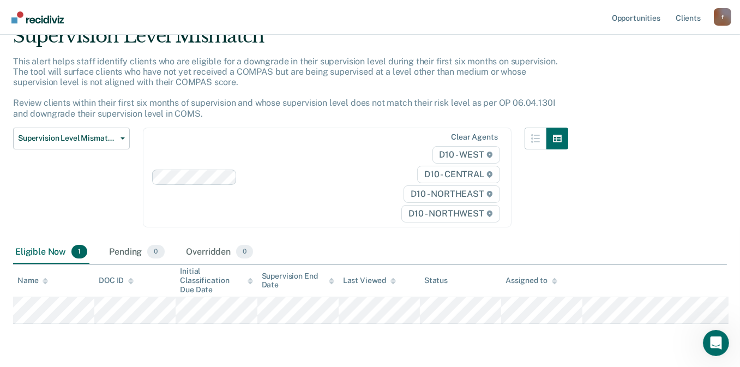
scroll to position [57, 0]
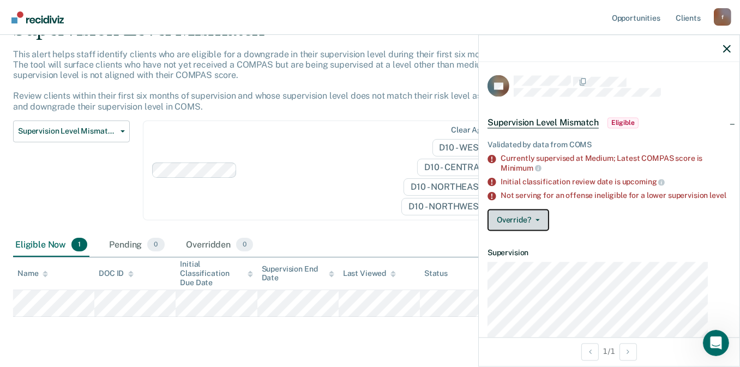
click at [549, 225] on button "Override?" at bounding box center [519, 221] width 62 height 22
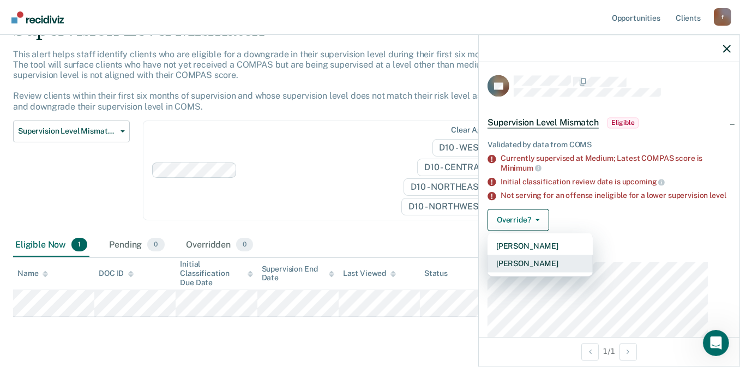
click at [552, 255] on button "[PERSON_NAME]" at bounding box center [540, 263] width 105 height 17
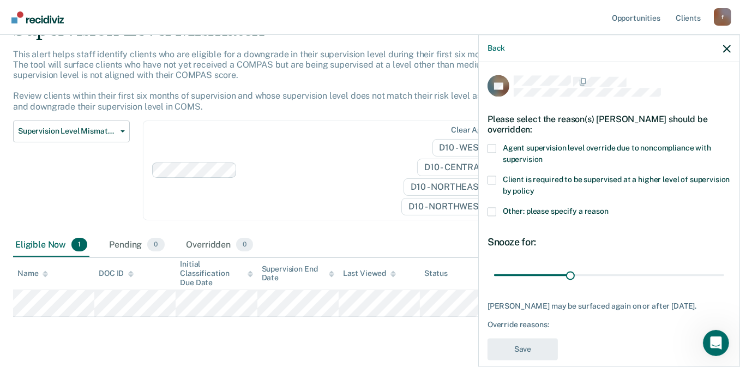
click at [511, 147] on label "Agent supervision level override due to noncompliance with supervision" at bounding box center [609, 155] width 243 height 23
click at [543, 156] on input "Agent supervision level override due to noncompliance with supervision" at bounding box center [543, 156] width 0 height 0
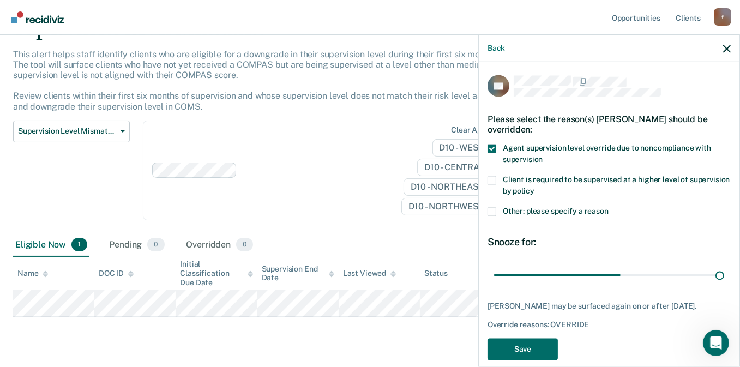
drag, startPoint x: 583, startPoint y: 262, endPoint x: 734, endPoint y: 252, distance: 152.1
type input "90"
click at [725, 266] on input "range" at bounding box center [609, 275] width 230 height 19
click at [543, 338] on button "Save" at bounding box center [523, 349] width 70 height 22
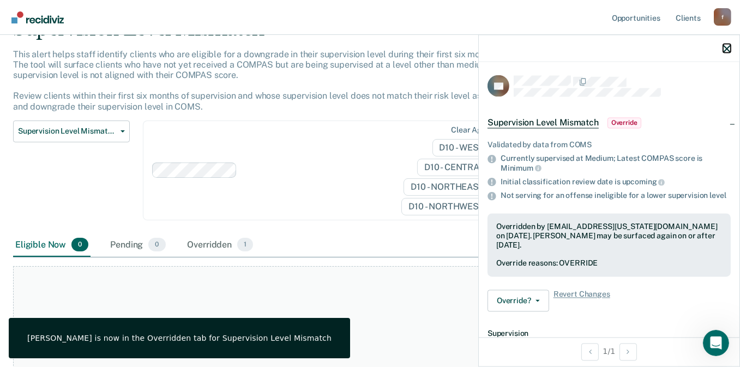
click at [729, 45] on icon "button" at bounding box center [727, 49] width 8 height 8
